Goal: Feedback & Contribution: Leave review/rating

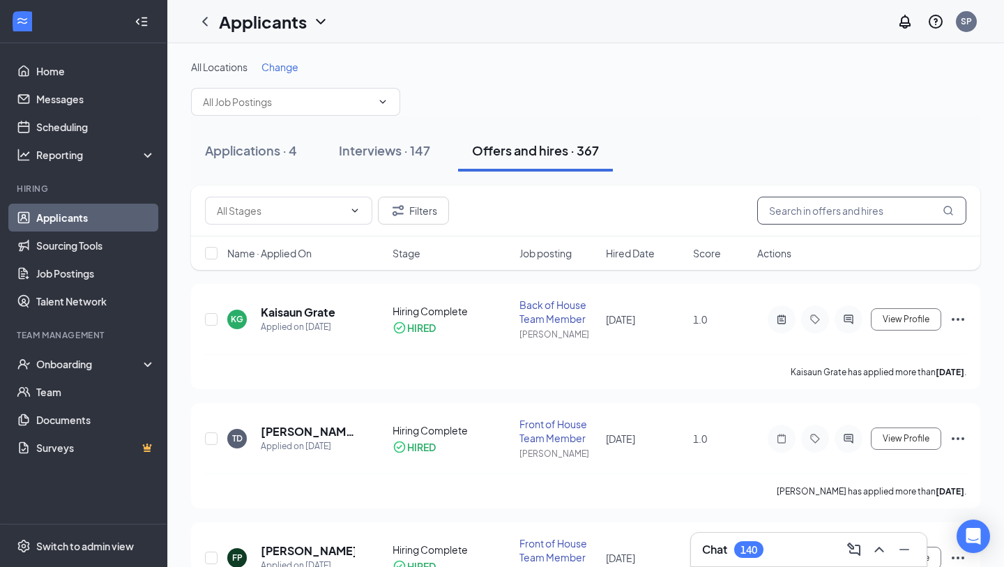
click at [690, 212] on input "text" at bounding box center [861, 211] width 209 height 28
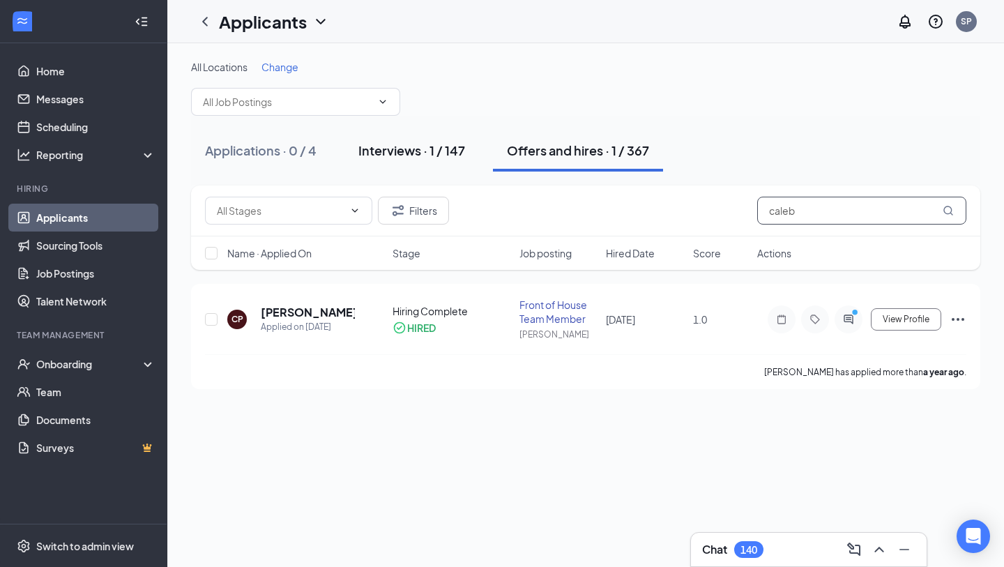
type input "caleb"
click at [441, 146] on div "Interviews · 1 / 147" at bounding box center [411, 150] width 107 height 17
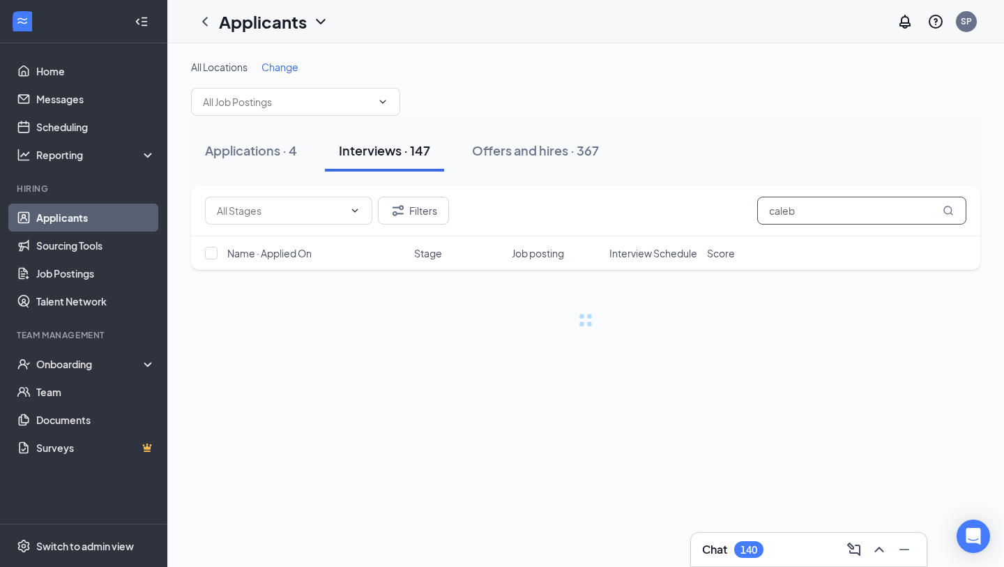
click at [690, 210] on input "caleb" at bounding box center [861, 211] width 209 height 28
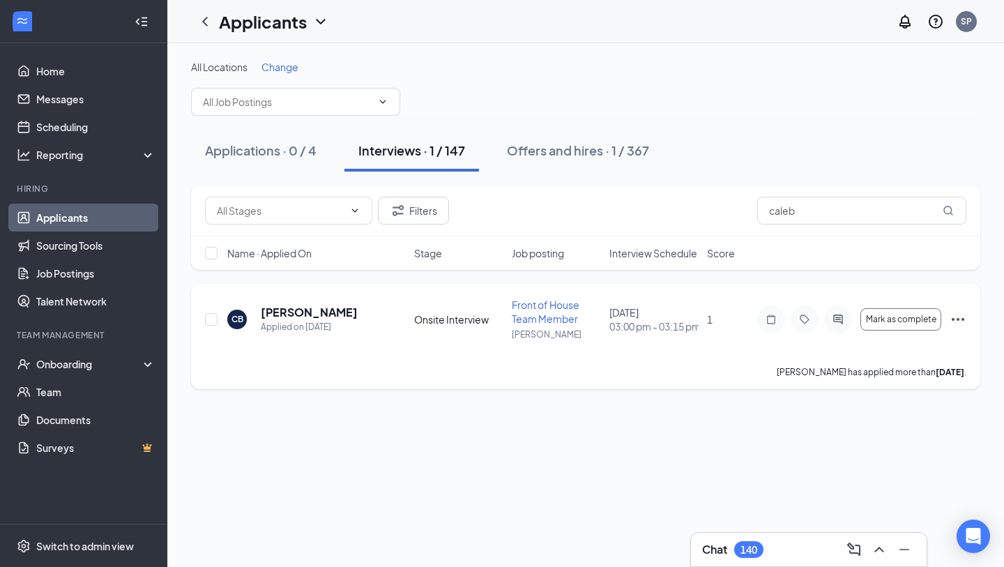
click at [319, 314] on h5 "[PERSON_NAME]" at bounding box center [309, 312] width 97 height 15
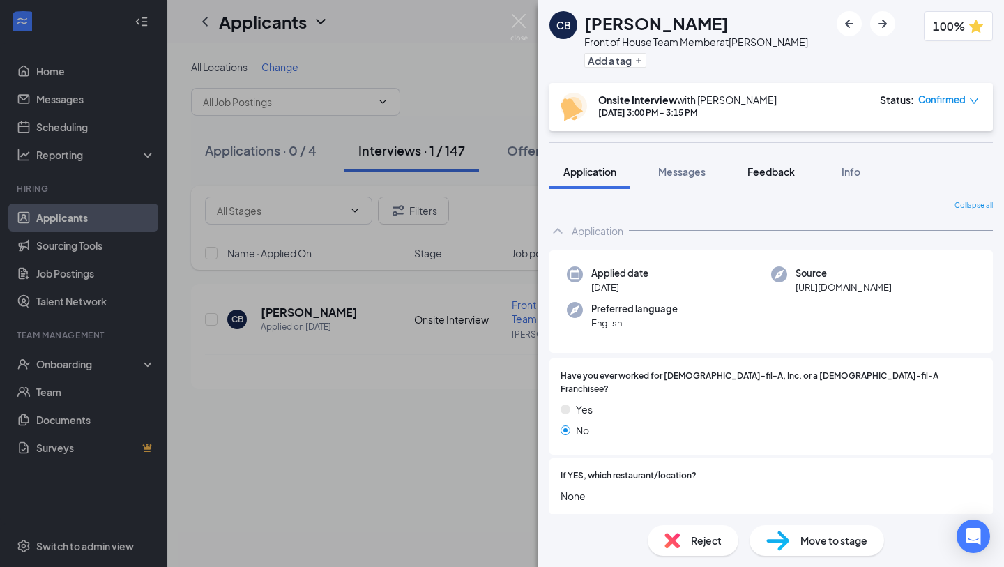
click at [690, 172] on span "Feedback" at bounding box center [770, 171] width 47 height 13
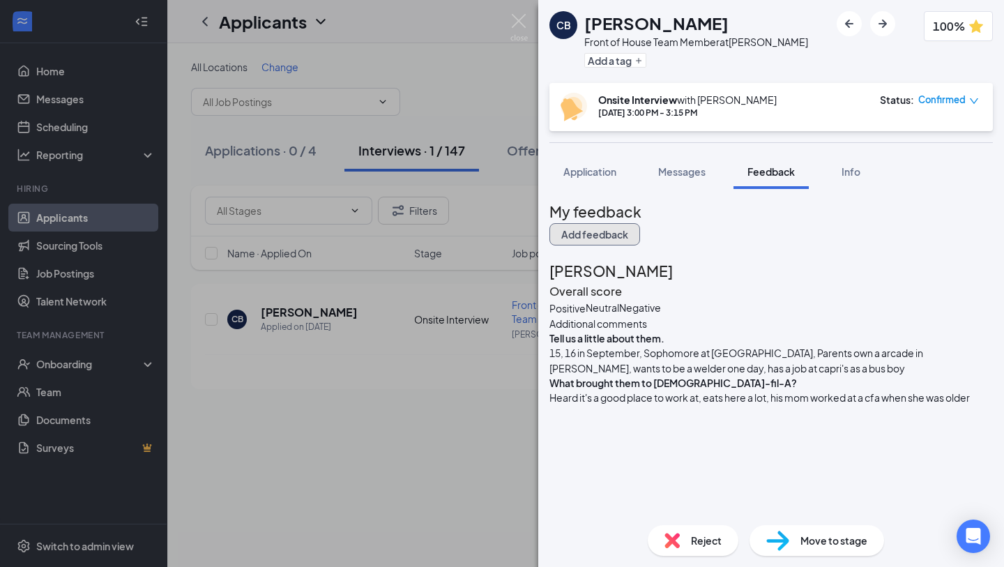
click at [640, 224] on button "Add feedback" at bounding box center [594, 234] width 91 height 22
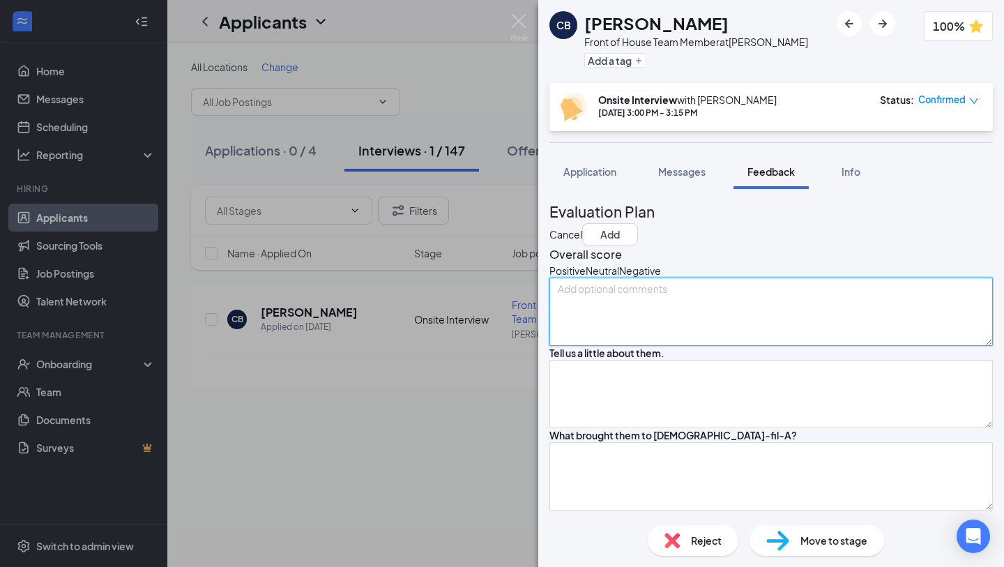
click at [690, 340] on textarea at bounding box center [770, 311] width 443 height 68
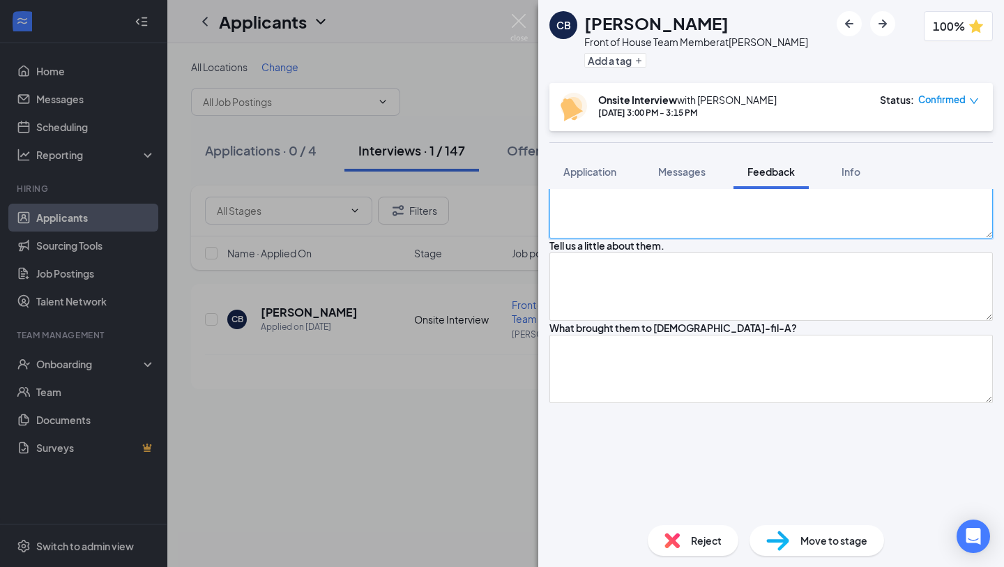
scroll to position [138, 0]
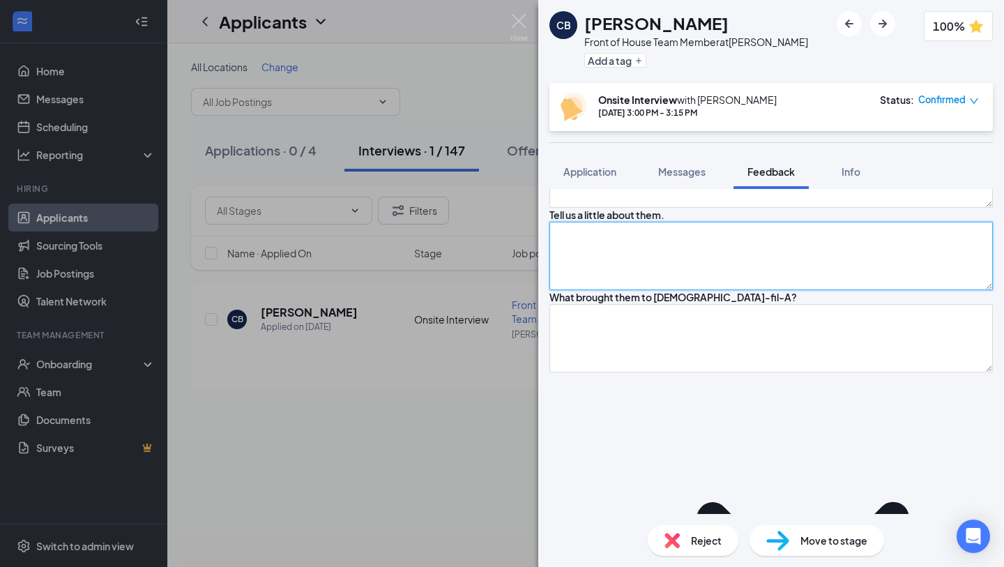
click at [690, 290] on textarea at bounding box center [770, 256] width 443 height 68
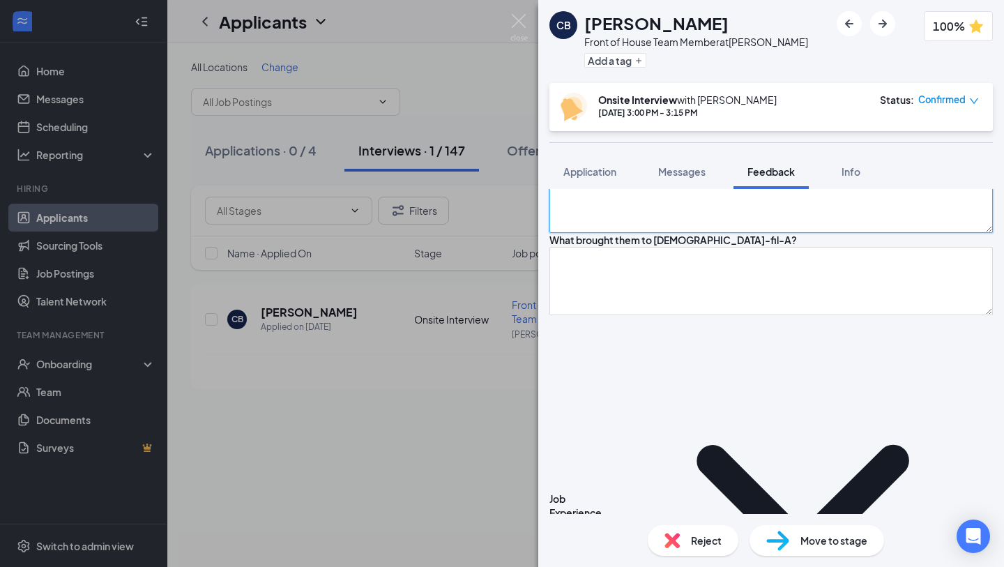
scroll to position [206, 0]
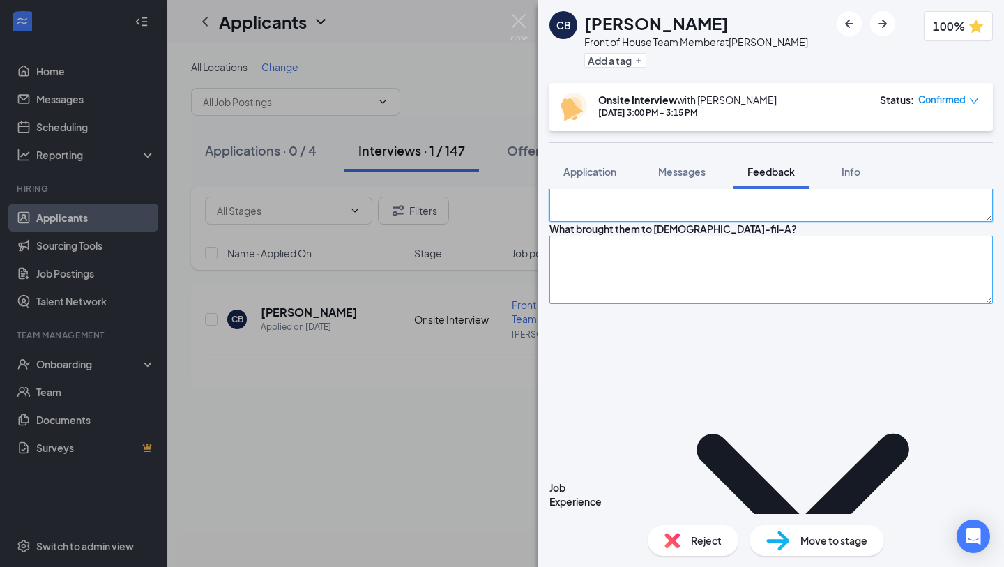
type textarea "Taking welding. In school."
click at [682, 304] on textarea at bounding box center [770, 270] width 443 height 68
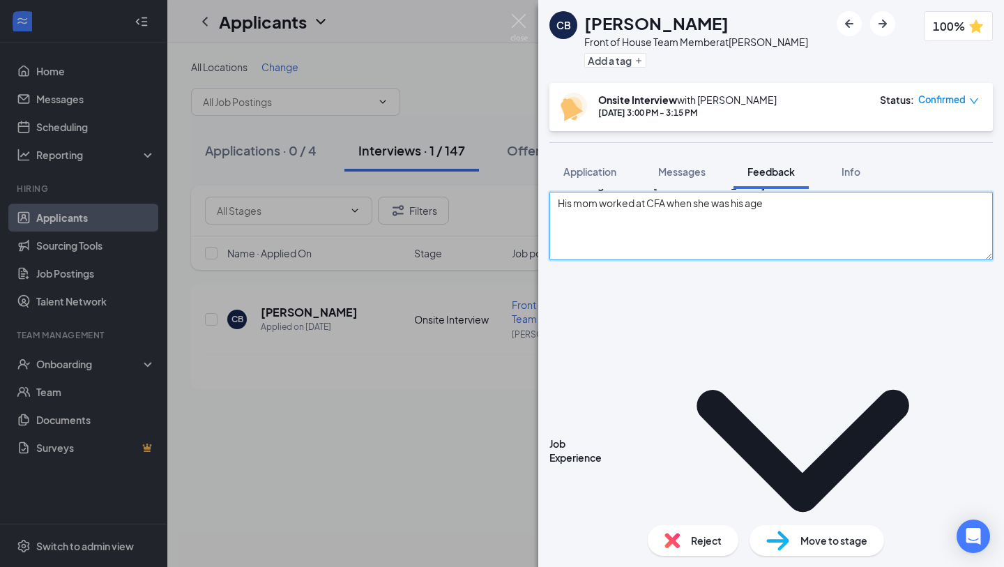
type textarea "His mom worked at CFA when she was his age"
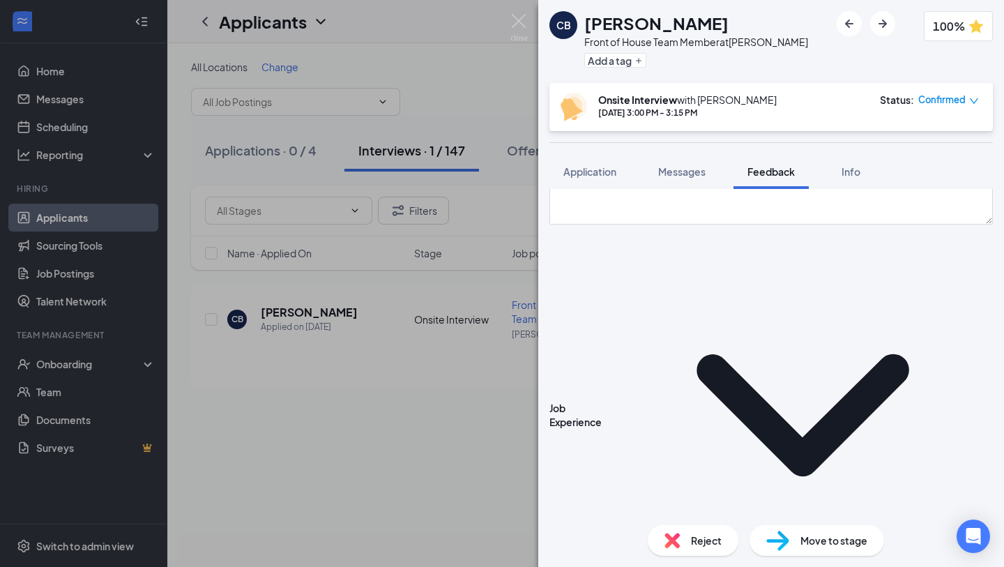
scroll to position [289, 0]
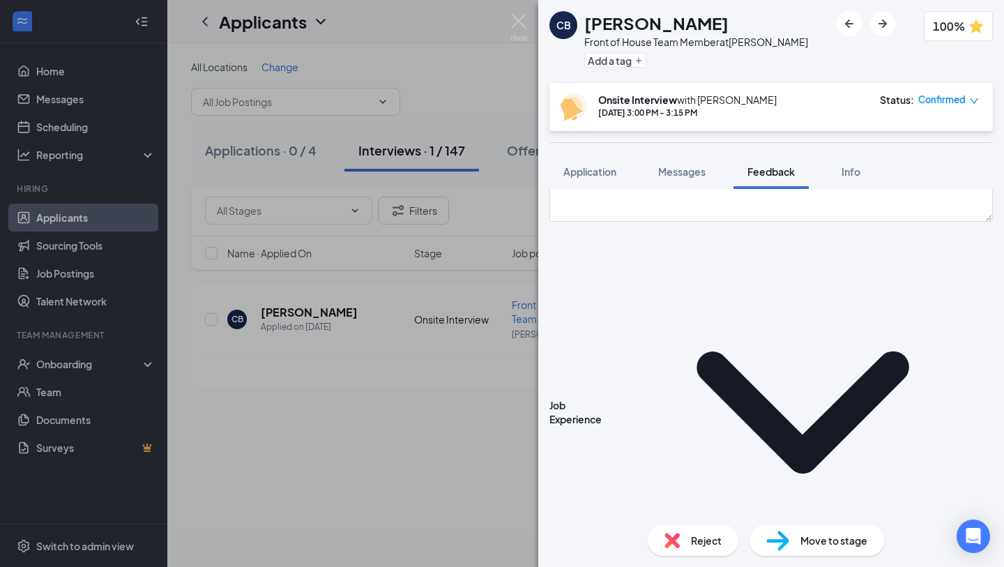
type textarea "I"
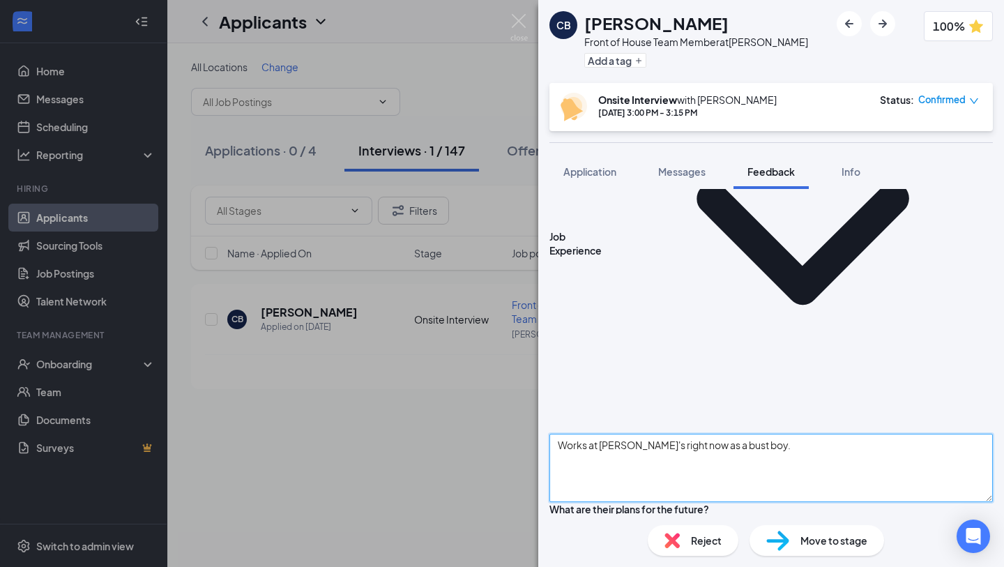
scroll to position [462, 0]
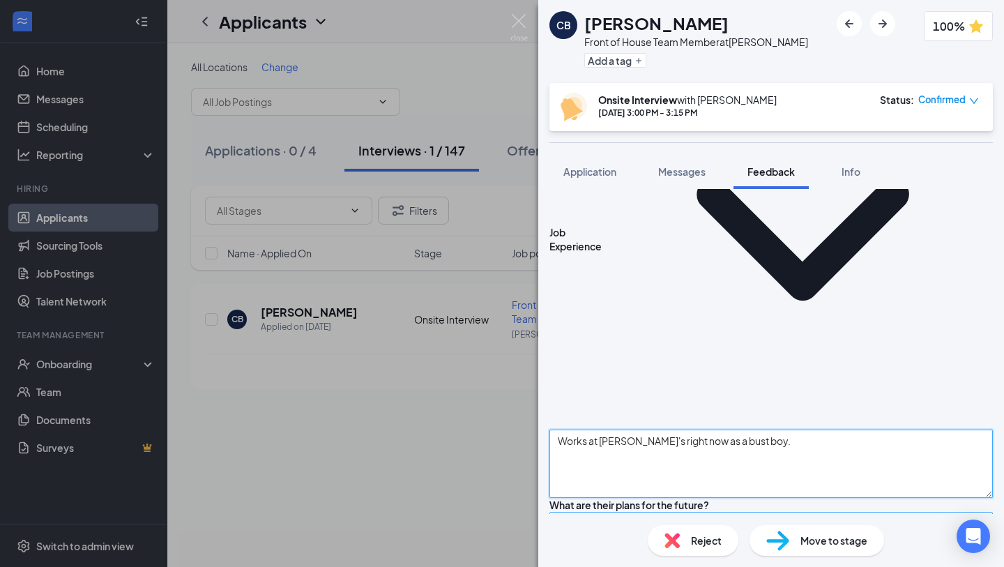
type textarea "Works at [PERSON_NAME]'s right now as a bust boy."
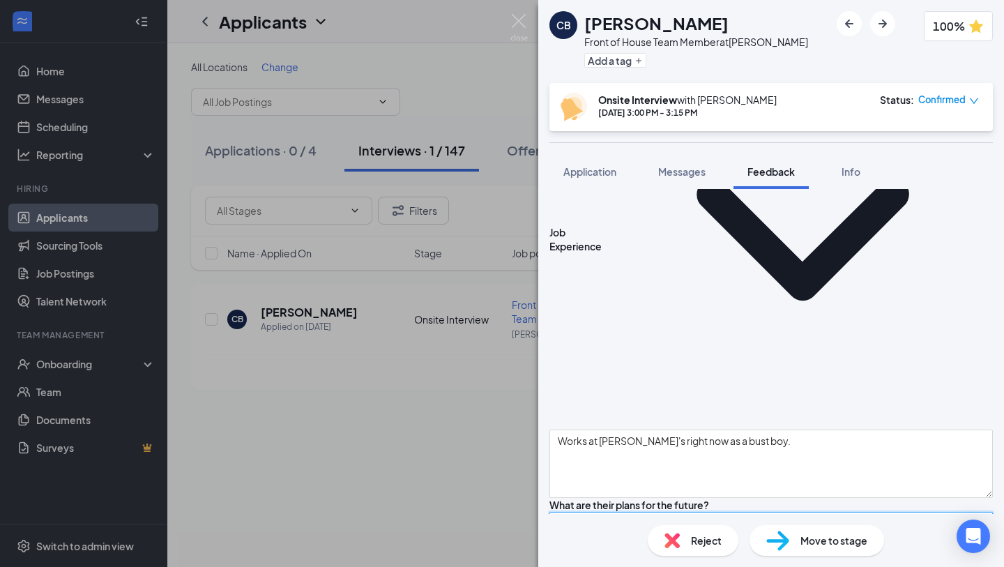
click at [690, 461] on textarea at bounding box center [770, 546] width 443 height 68
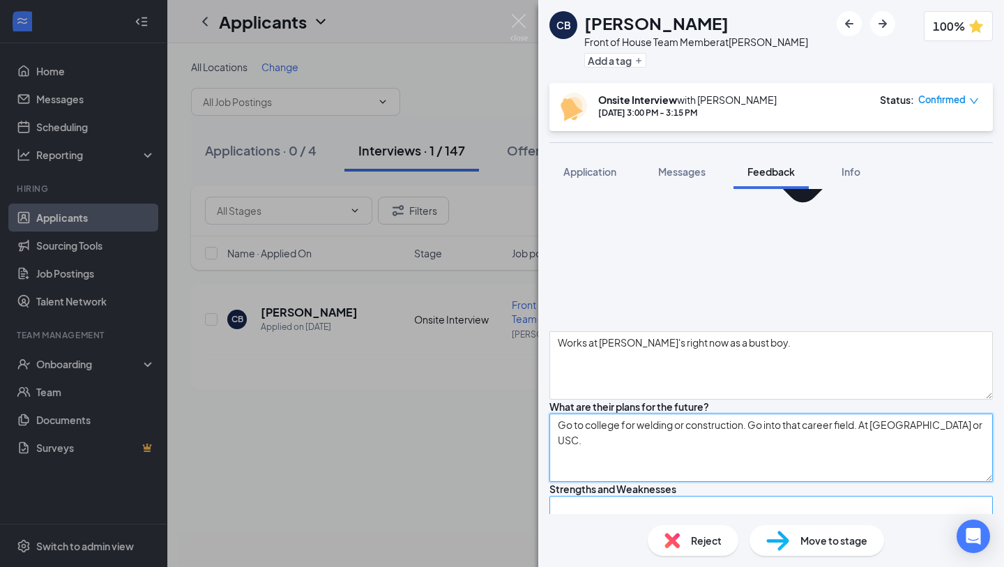
type textarea "Go to college for welding or construction. Go into that career field. At [GEOGR…"
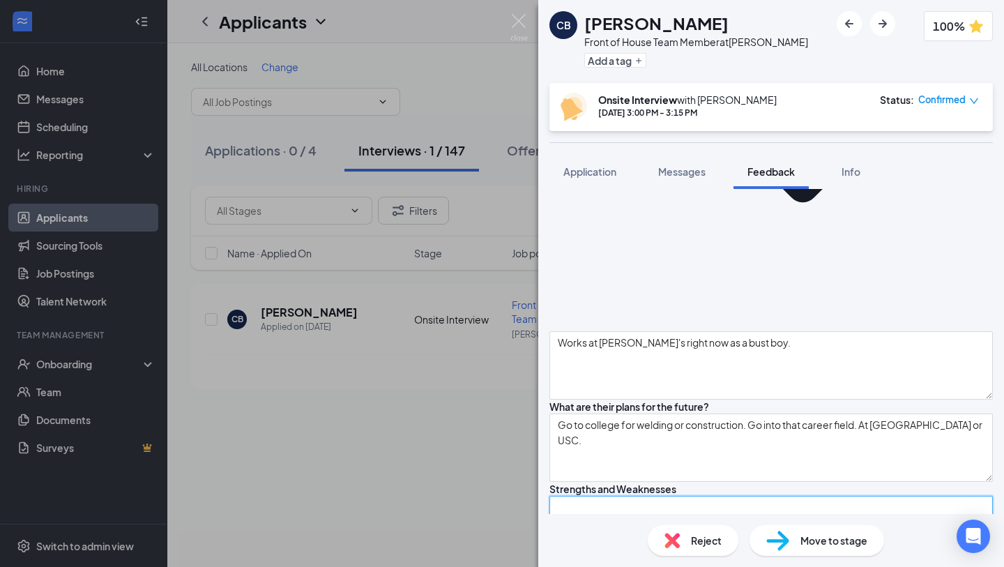
click at [690, 461] on textarea at bounding box center [770, 530] width 443 height 68
click at [685, 461] on textarea "S:" at bounding box center [770, 530] width 443 height 68
drag, startPoint x: 605, startPoint y: 282, endPoint x: 605, endPoint y: 301, distance: 18.8
click at [605, 461] on textarea "S:" at bounding box center [770, 530] width 443 height 68
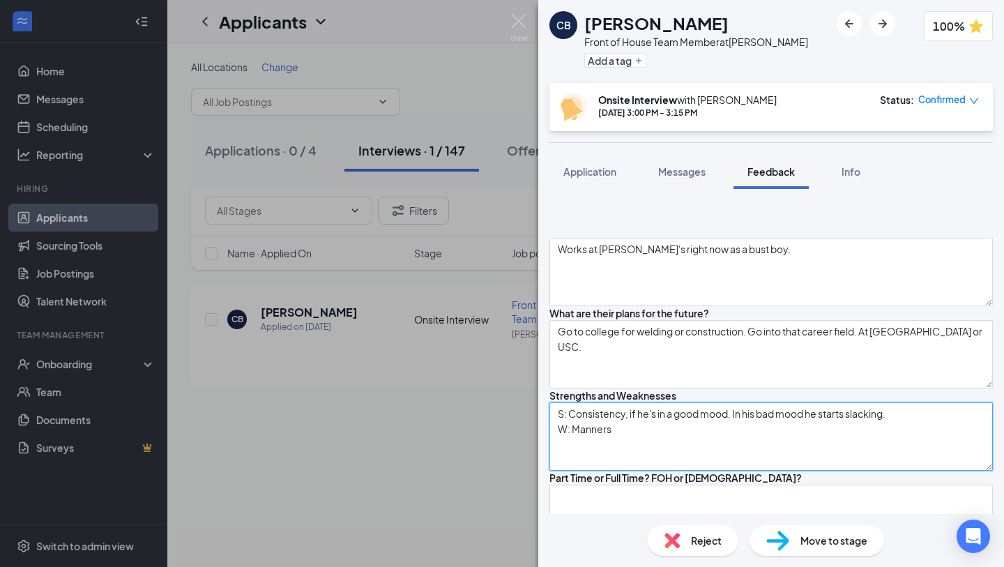
scroll to position [652, 0]
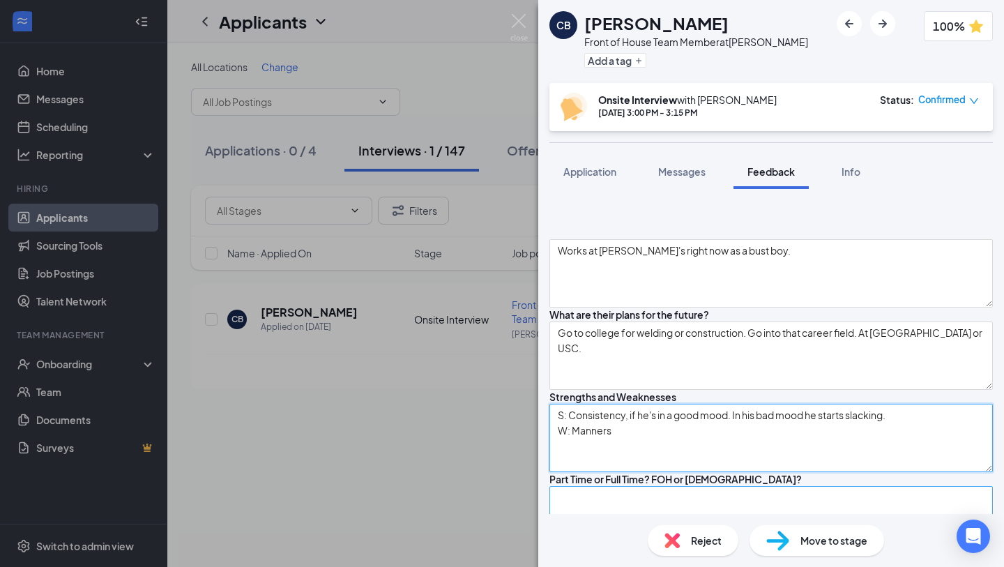
type textarea "S: Consistency, if he's in a good mood. In his bad mood he starts slacking. W: …"
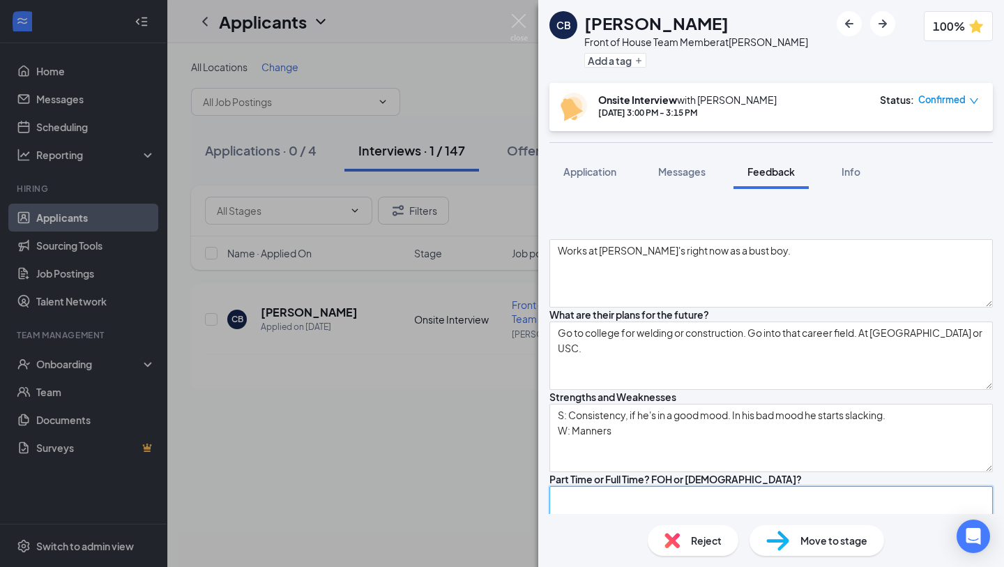
click at [588, 461] on textarea at bounding box center [770, 520] width 443 height 68
type textarea "PT: FOH"
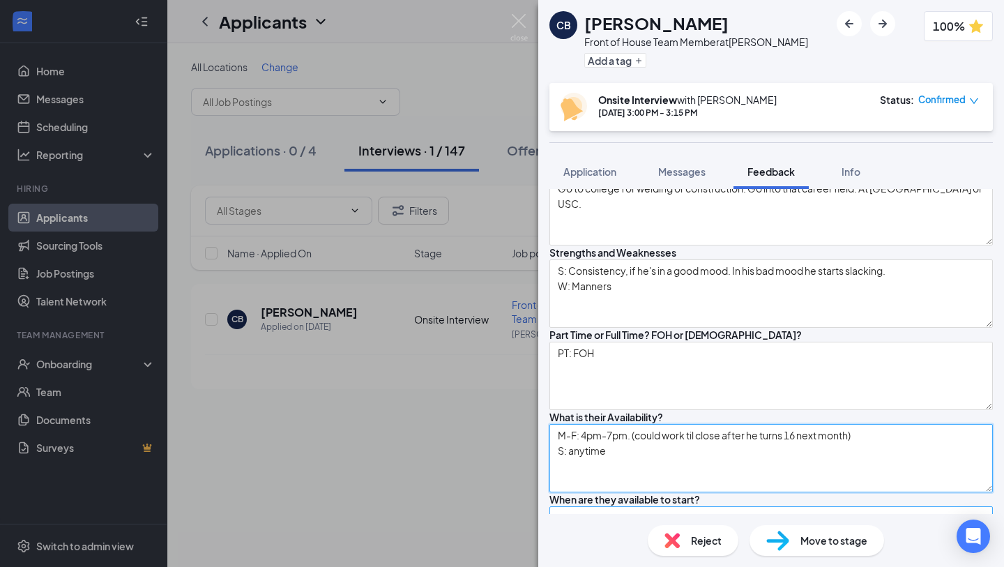
type textarea "M-F: 4pm-7pm. (could work til close after he turns 16 next month) S: anytime"
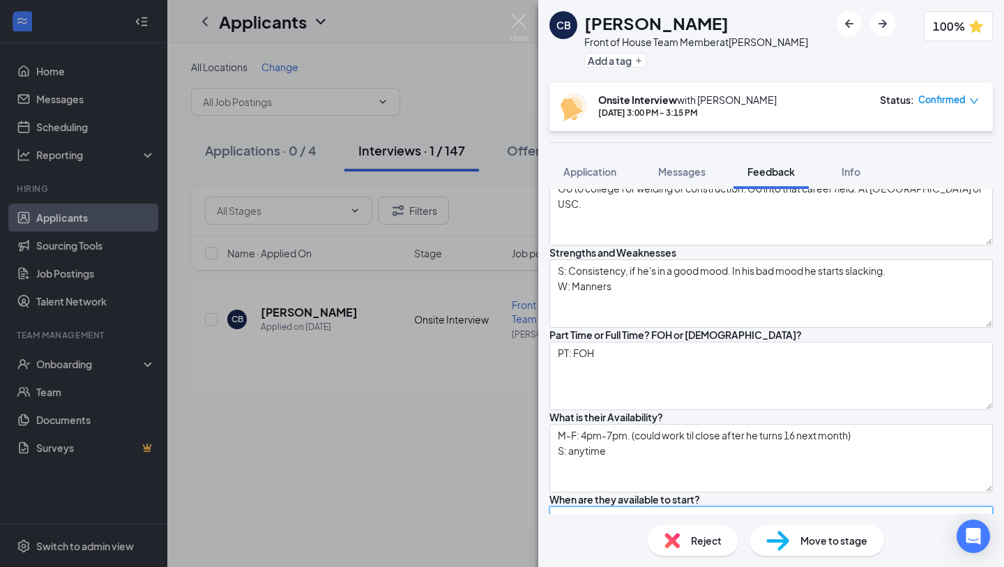
click at [605, 461] on textarea at bounding box center [770, 540] width 443 height 68
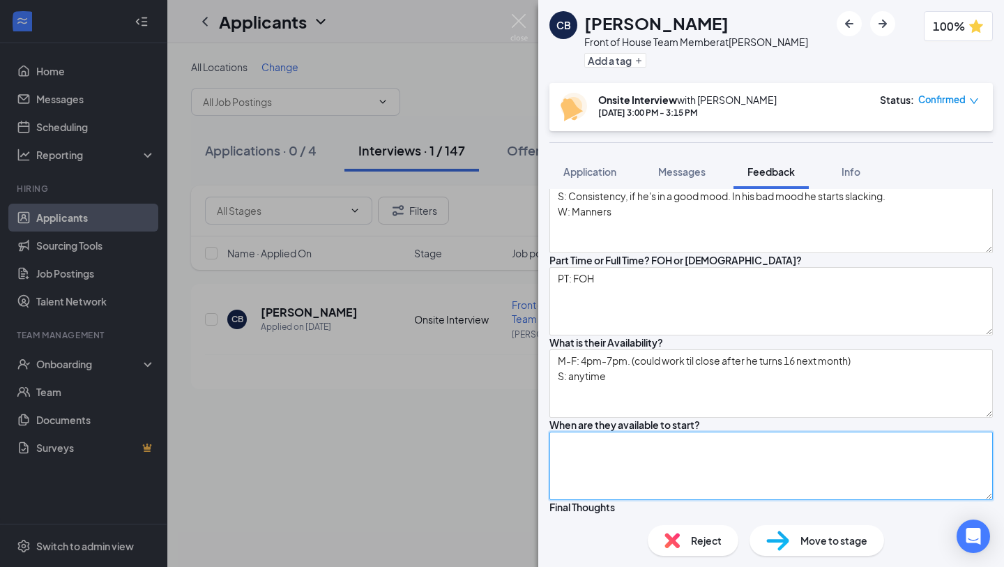
scroll to position [869, 0]
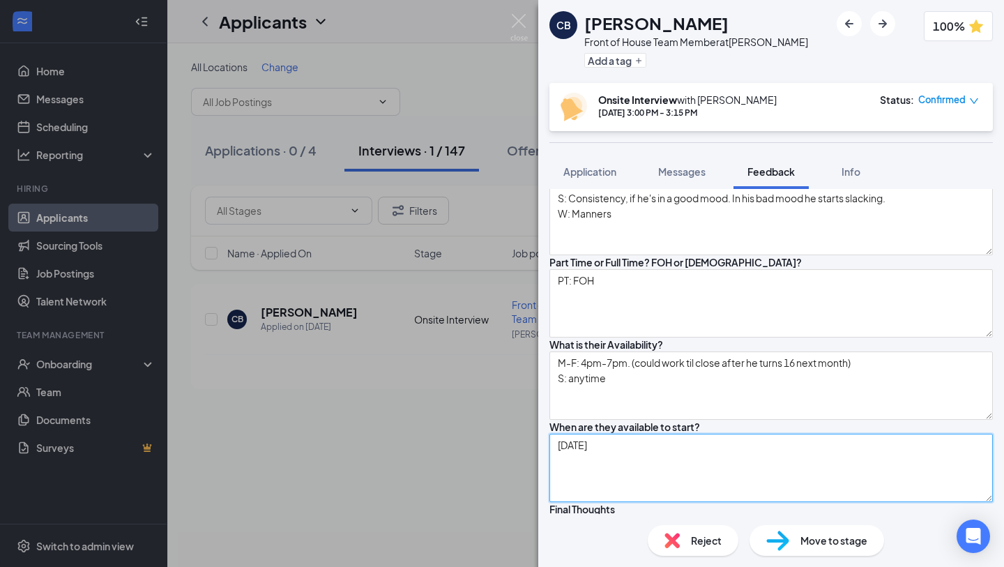
type textarea "[DATE]"
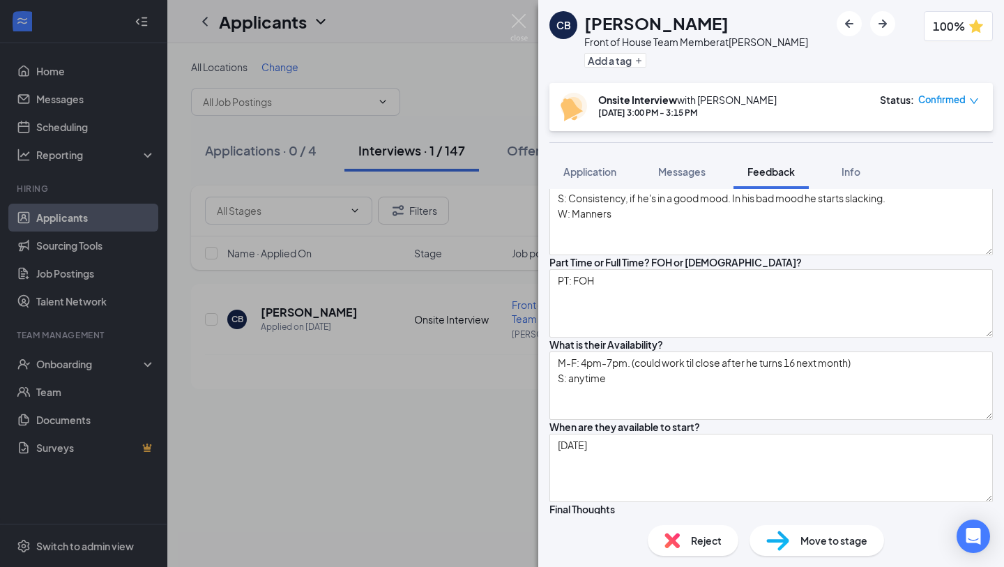
click at [615, 461] on textarea at bounding box center [770, 550] width 443 height 68
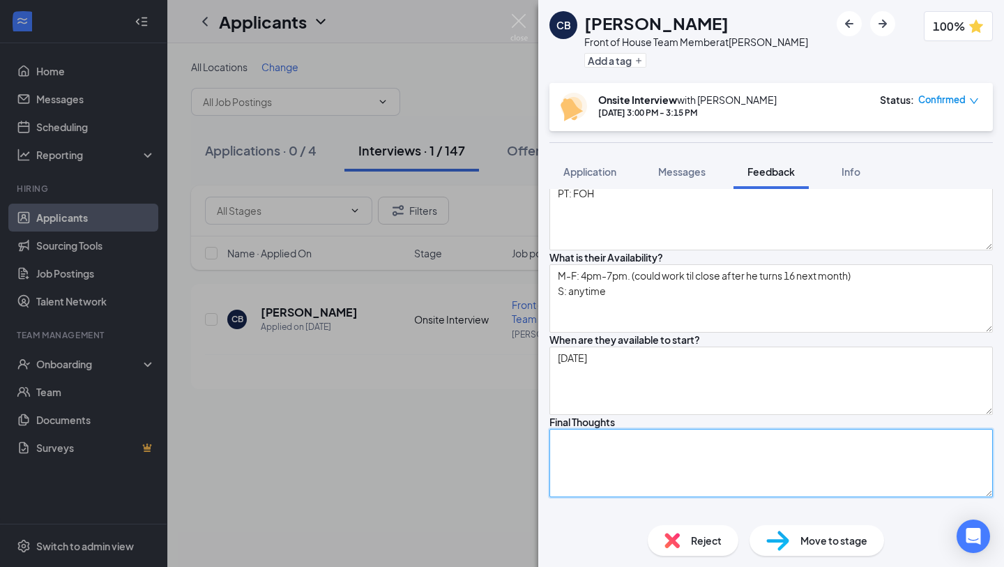
scroll to position [954, 0]
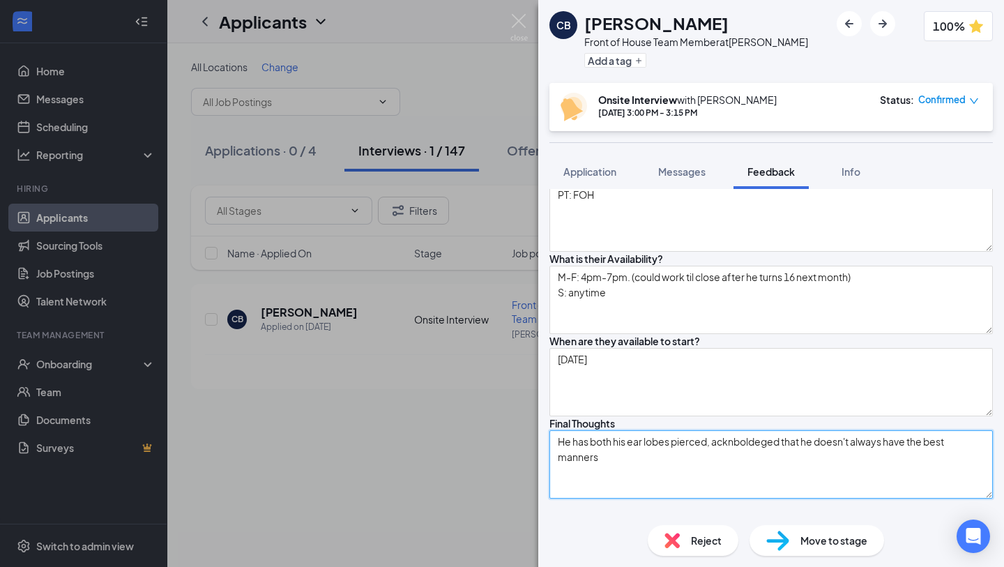
click at [690, 430] on textarea "He has both his ear lobes pierced, acknboldeged that he doesn't always have the…" at bounding box center [770, 464] width 443 height 68
click at [677, 430] on textarea "He has both his ear lobes pierced, acknowledged that he doesn't always have the…" at bounding box center [770, 464] width 443 height 68
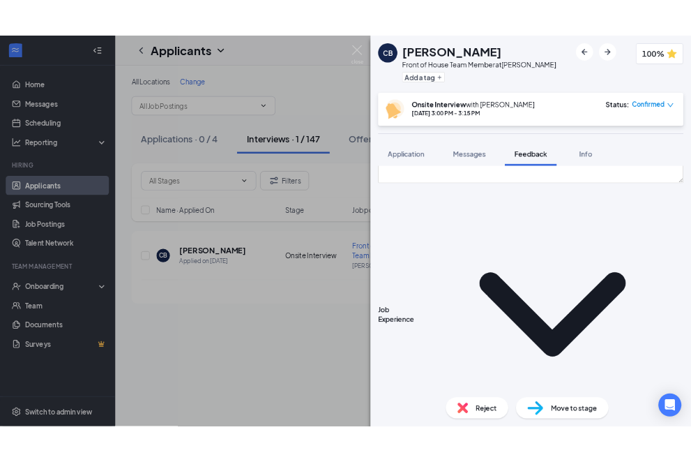
scroll to position [0, 0]
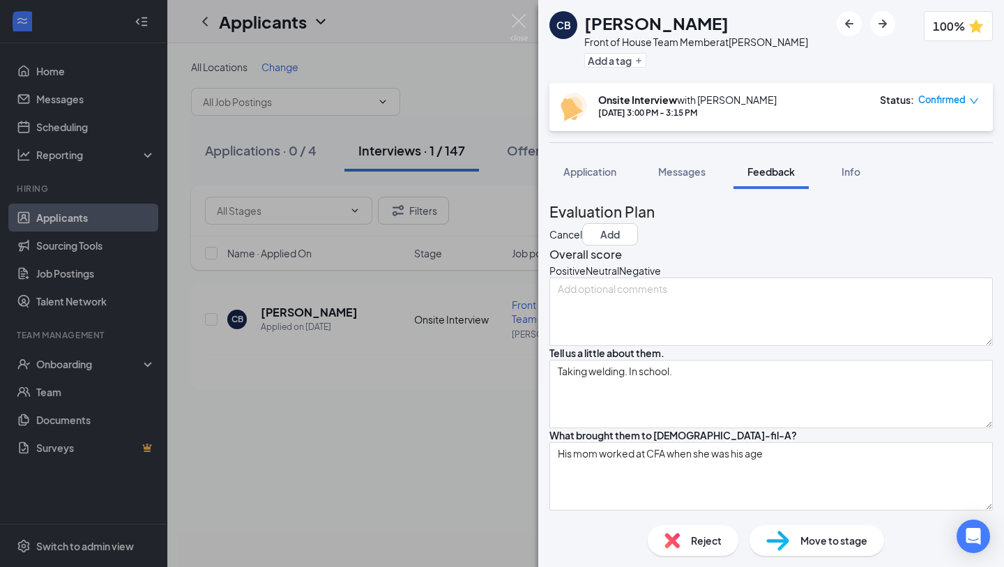
type textarea "He has both his ear lobes pierced, acknowledged that he doesn't always have the…"
click at [650, 300] on div "Overall score Positive Neutral Negative" at bounding box center [770, 295] width 443 height 100
click at [586, 277] on icon "NeutralFace" at bounding box center [586, 271] width 0 height 14
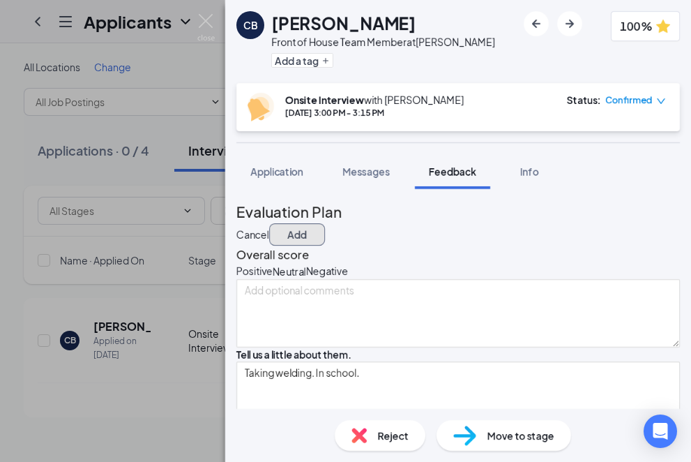
click at [325, 223] on button "Add" at bounding box center [297, 234] width 56 height 22
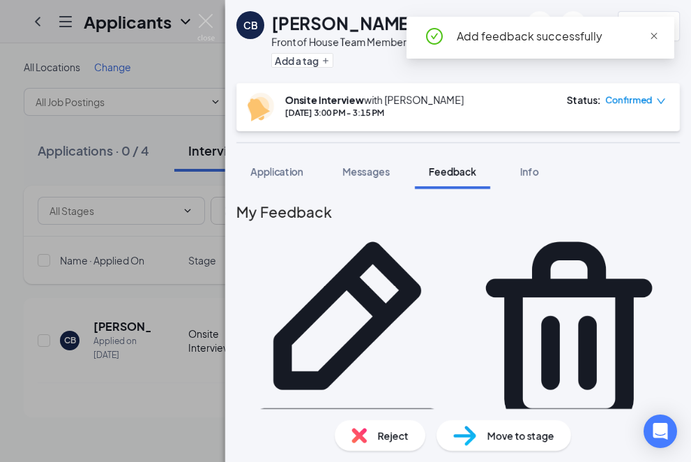
click at [650, 31] on span "close" at bounding box center [654, 36] width 10 height 10
